Goal: Task Accomplishment & Management: Manage account settings

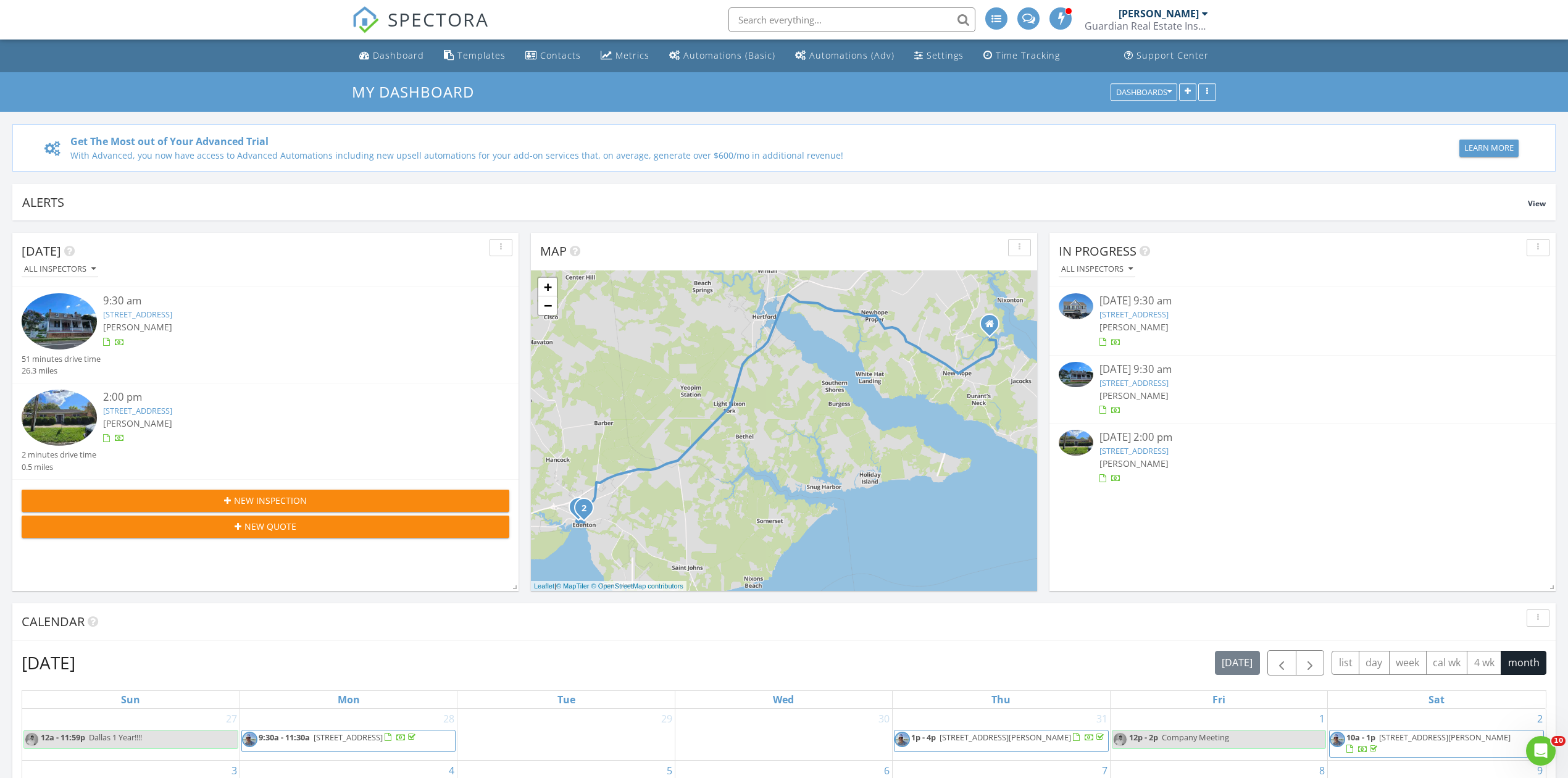
click at [1161, 314] on link "302 Grand View Dr, Elizabeth City, NC 27909" at bounding box center [1133, 315] width 69 height 11
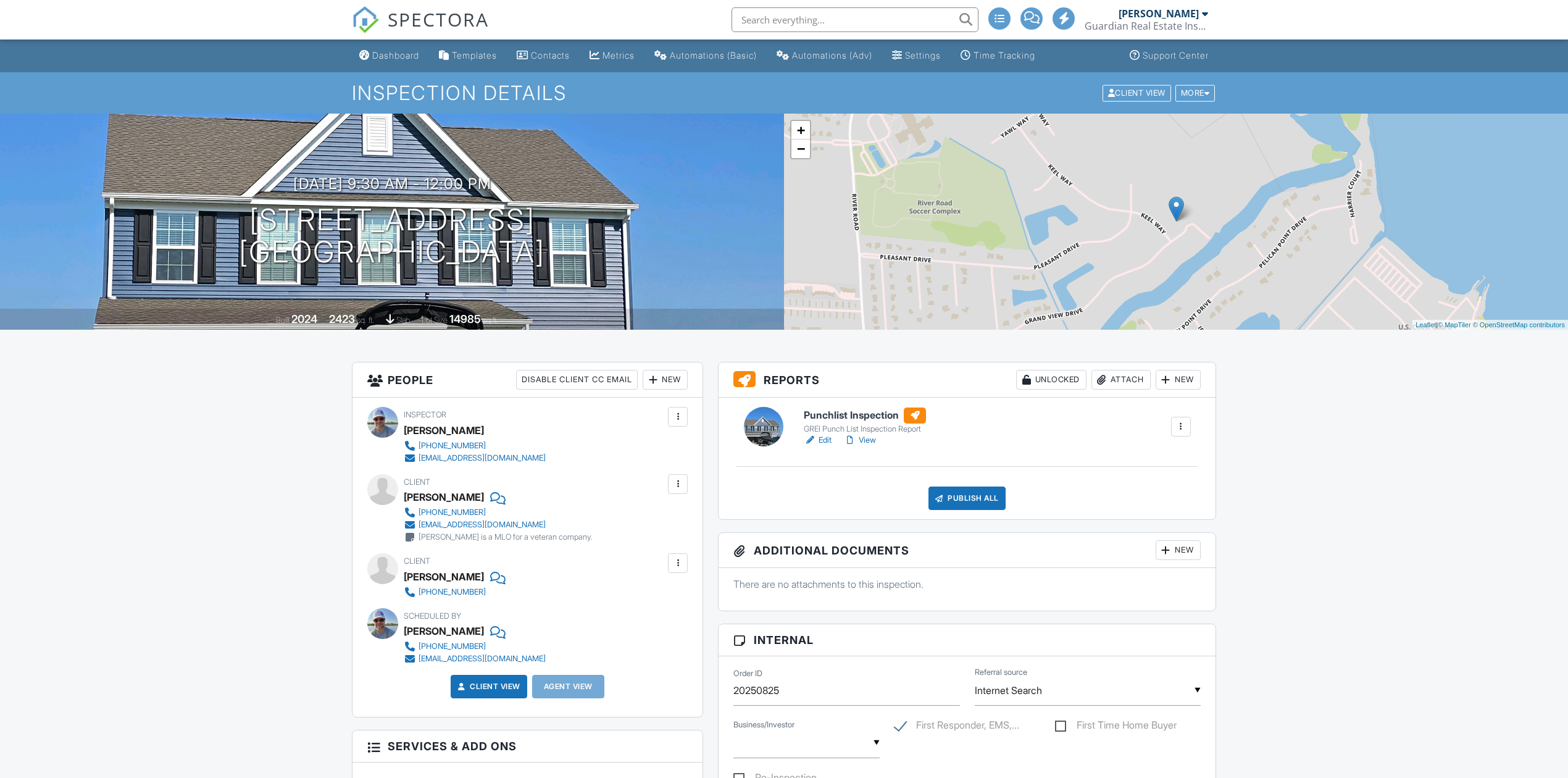
click at [825, 436] on link "Edit" at bounding box center [818, 439] width 28 height 12
